Goal: Check status

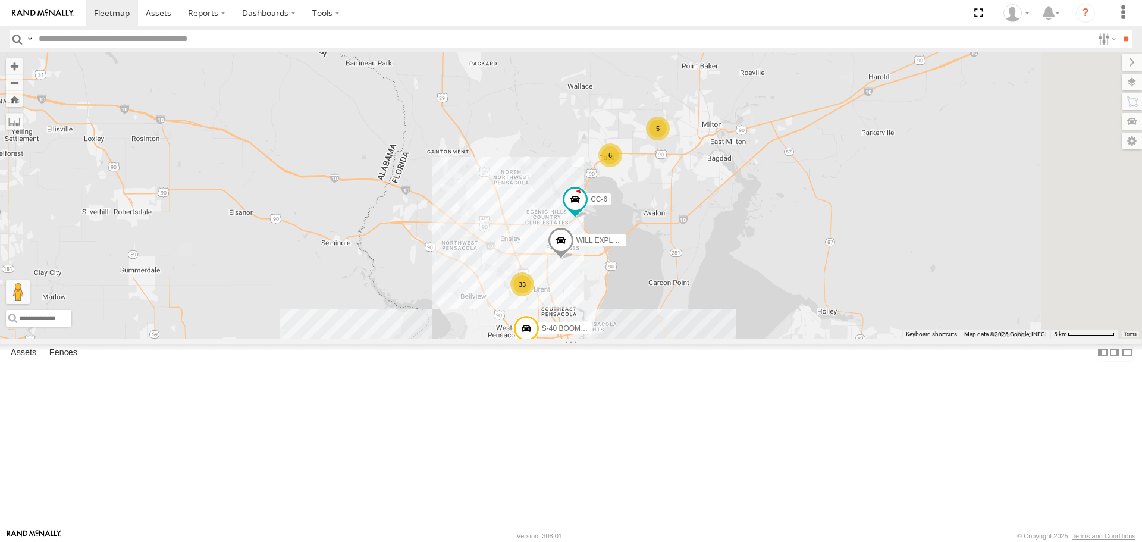
drag, startPoint x: 940, startPoint y: 245, endPoint x: 732, endPoint y: 353, distance: 234.2
click at [732, 338] on div "S-40 BOOM LIFT CC-8 (GERMAN) WILL EXPLORER CC-6 33 5 5 3 6 2 2" at bounding box center [571, 195] width 1142 height 286
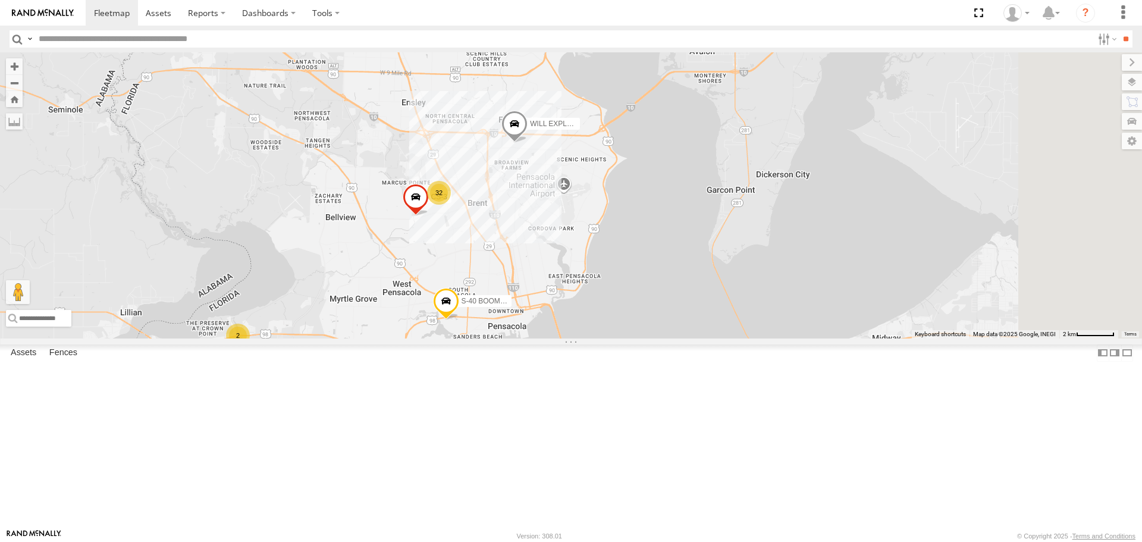
drag, startPoint x: 796, startPoint y: 201, endPoint x: 659, endPoint y: 390, distance: 234.0
click at [659, 338] on div "S-40 BOOM LIFT CC-8 (GERMAN) WILL EXPLORER CC-6 32 CS-3 3 2 2" at bounding box center [571, 195] width 1142 height 286
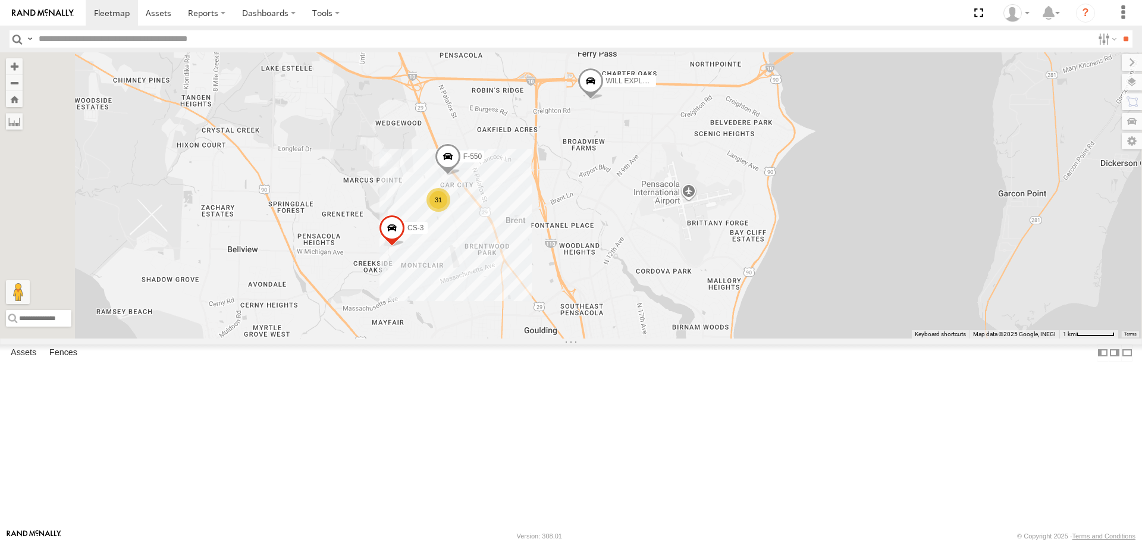
drag, startPoint x: 590, startPoint y: 327, endPoint x: 631, endPoint y: 340, distance: 43.1
click at [631, 338] on div "S-40 BOOM LIFT CC-8 (GERMAN) WILL EXPLORER CC-6 CS-3 31 F-550" at bounding box center [571, 195] width 1142 height 286
